Goal: Information Seeking & Learning: Learn about a topic

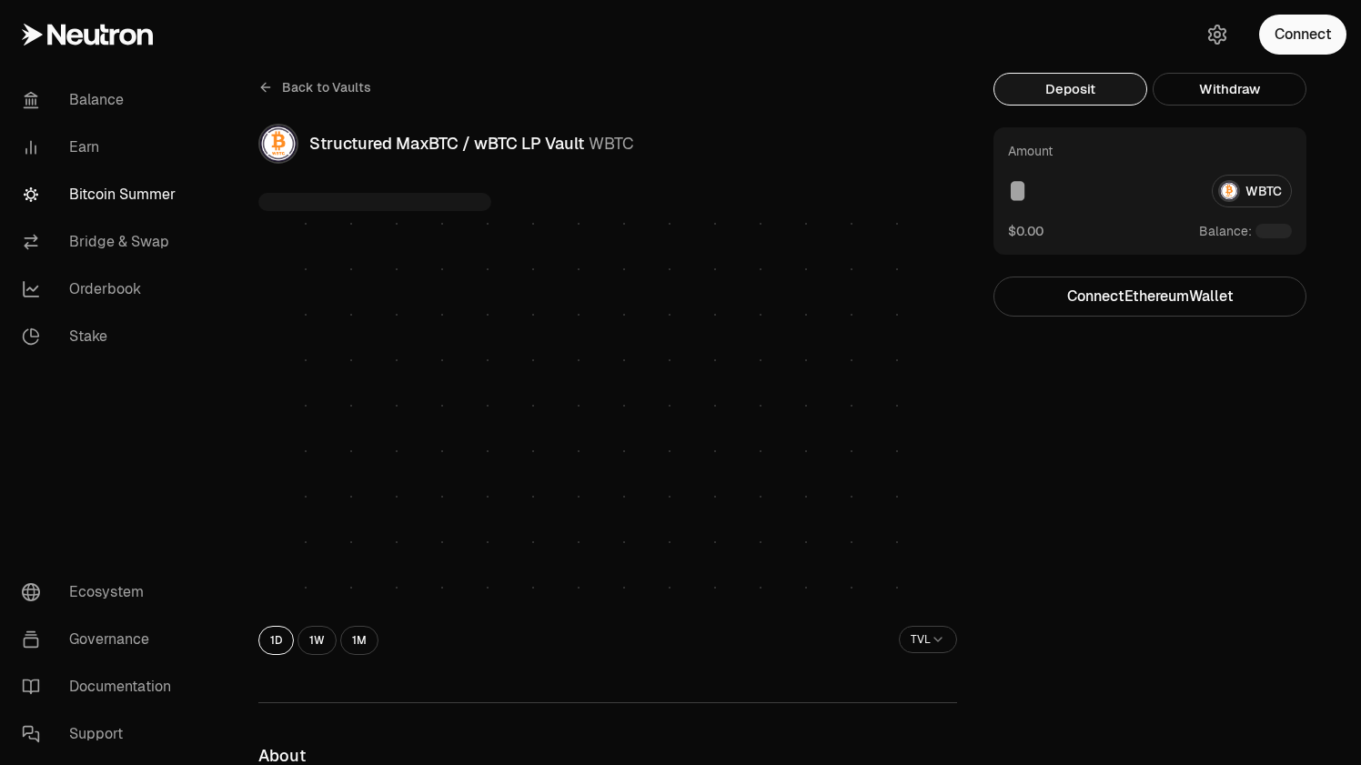
click at [333, 87] on span "Back to Vaults" at bounding box center [326, 87] width 89 height 18
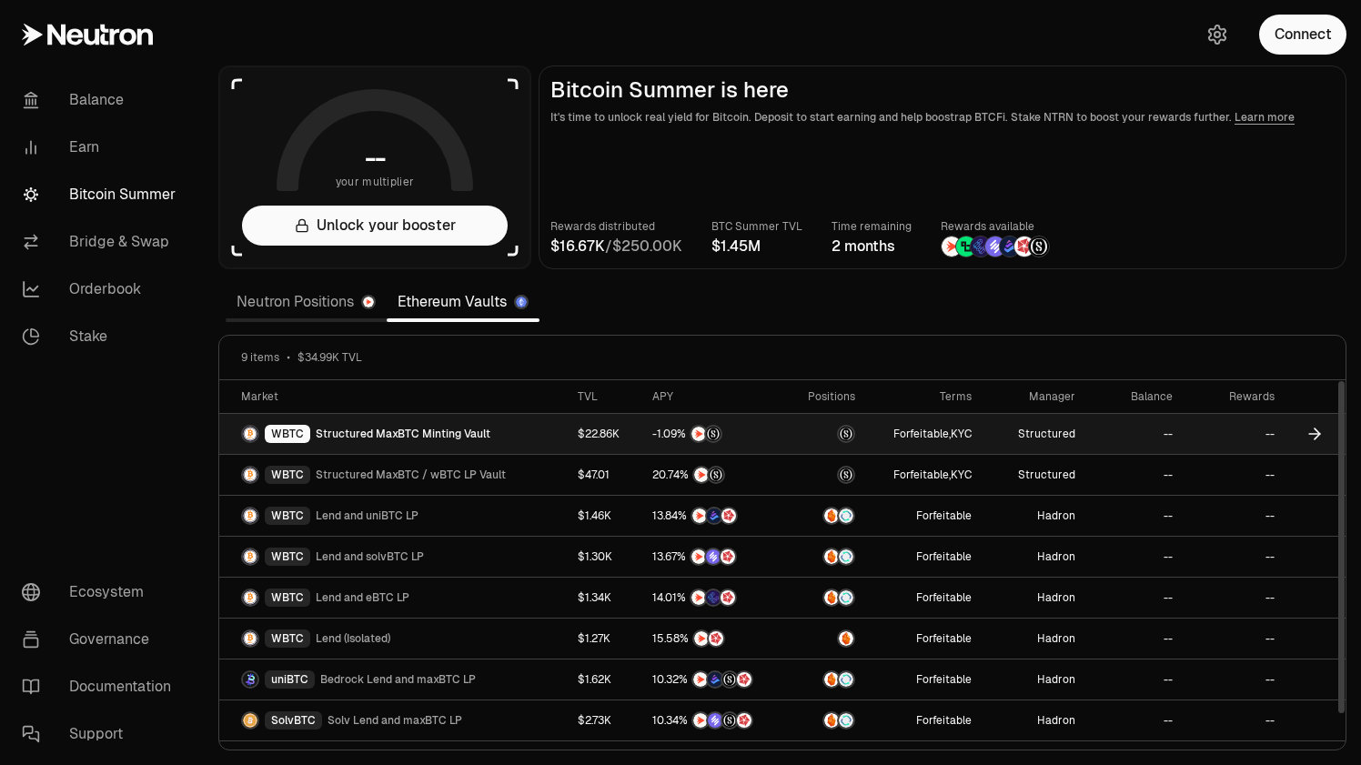
click at [512, 443] on link "WBTC Structured MaxBTC Minting Vault" at bounding box center [393, 434] width 348 height 40
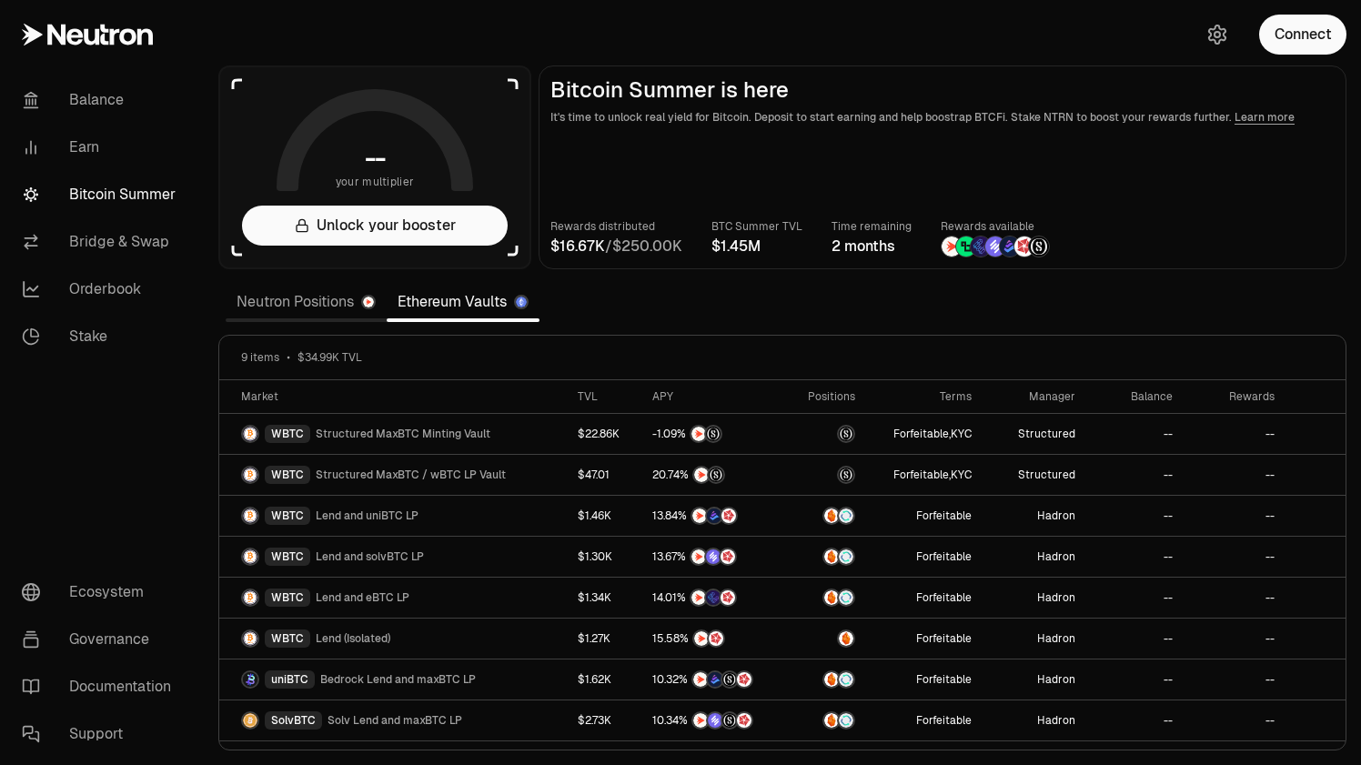
click at [262, 304] on link "Neutron Positions" at bounding box center [306, 302] width 161 height 36
